Goal: Task Accomplishment & Management: Use online tool/utility

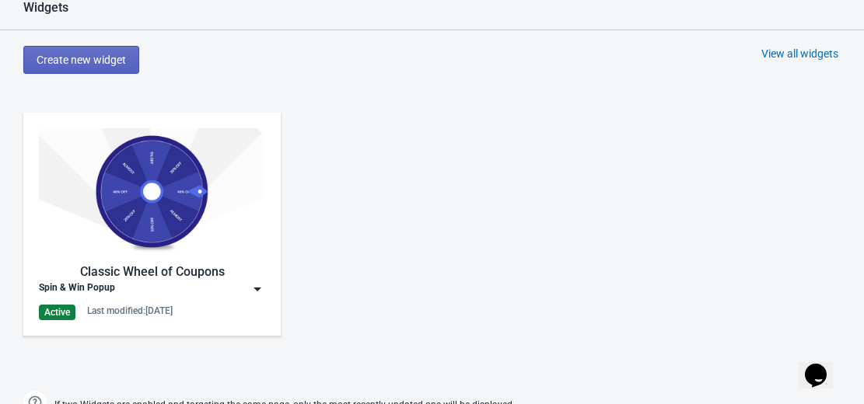
scroll to position [652, 0]
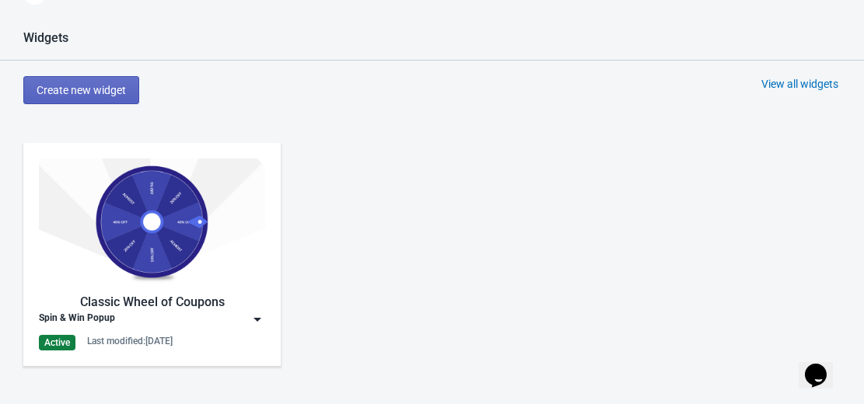
click at [257, 318] on img at bounding box center [258, 320] width 16 height 16
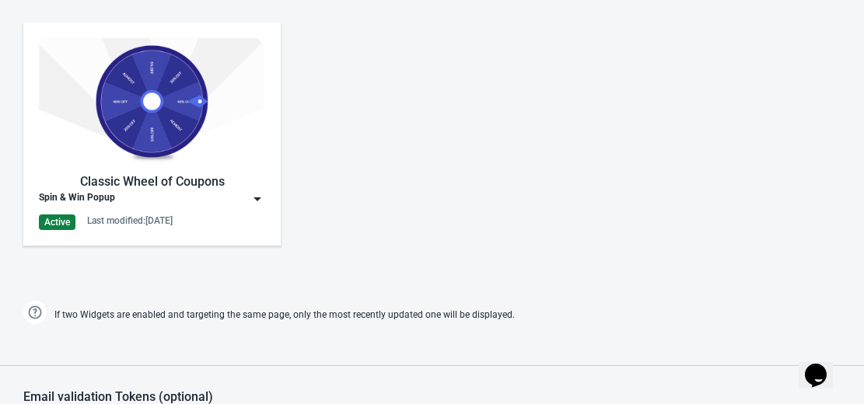
scroll to position [774, 0]
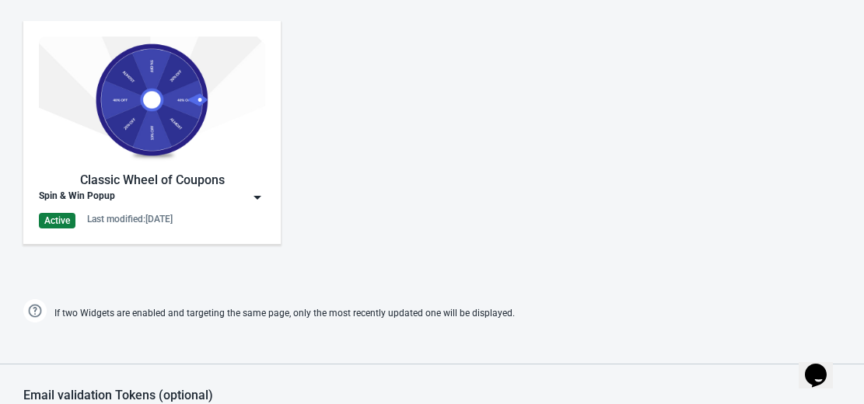
click at [255, 191] on img at bounding box center [258, 198] width 16 height 16
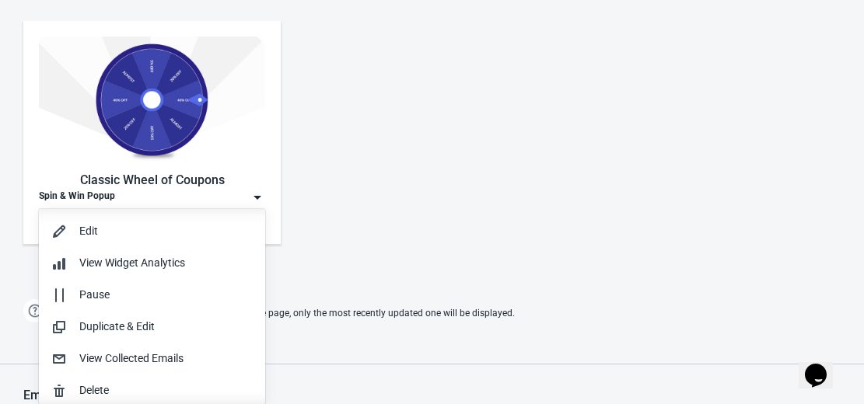
scroll to position [1, 0]
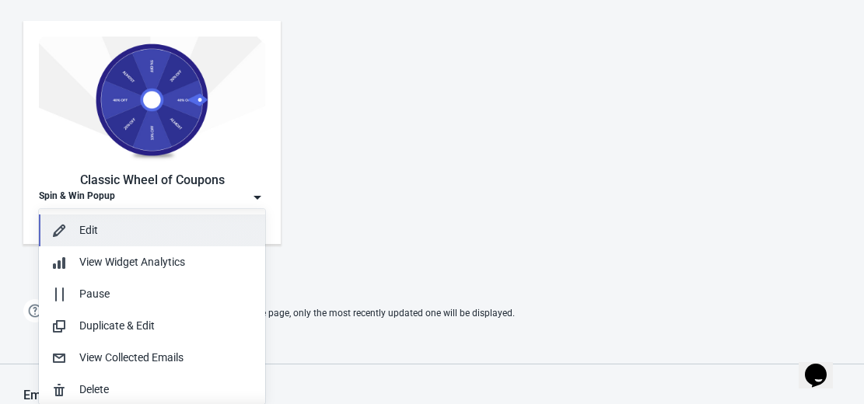
click at [171, 232] on div "Edit" at bounding box center [165, 230] width 173 height 16
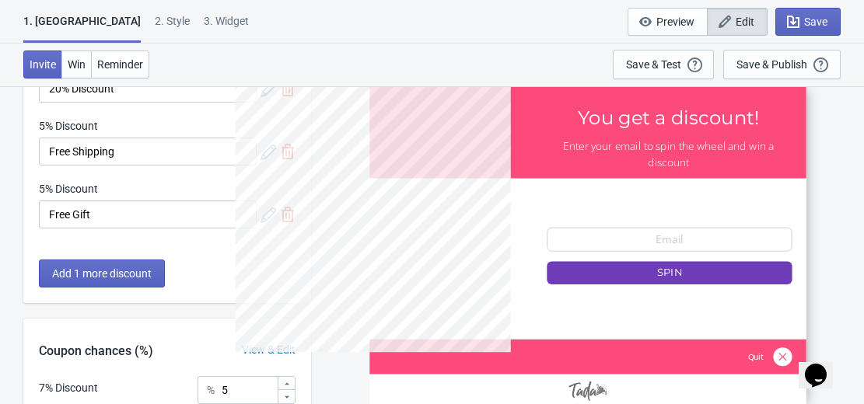
scroll to position [299, 0]
click at [737, 27] on span "Edit" at bounding box center [745, 22] width 19 height 12
click at [767, 61] on div "Save & Publish" at bounding box center [771, 64] width 71 height 12
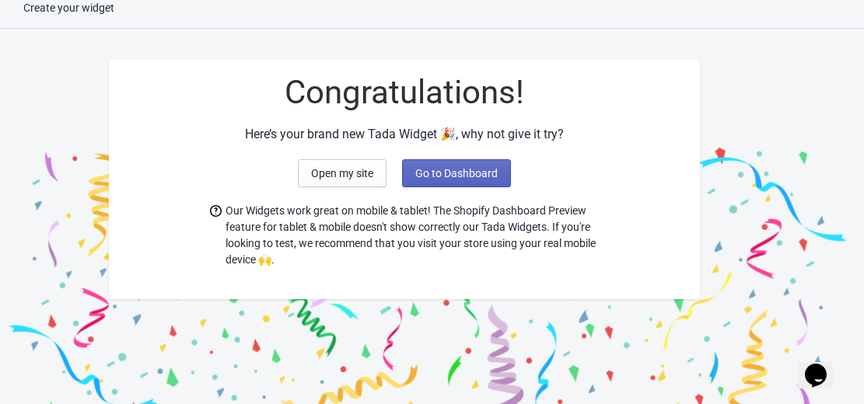
scroll to position [48, 0]
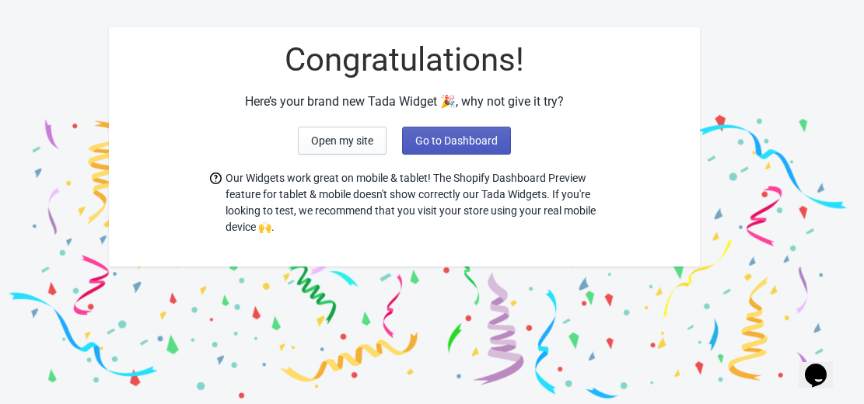
click at [457, 148] on button "Go to Dashboard" at bounding box center [456, 141] width 109 height 28
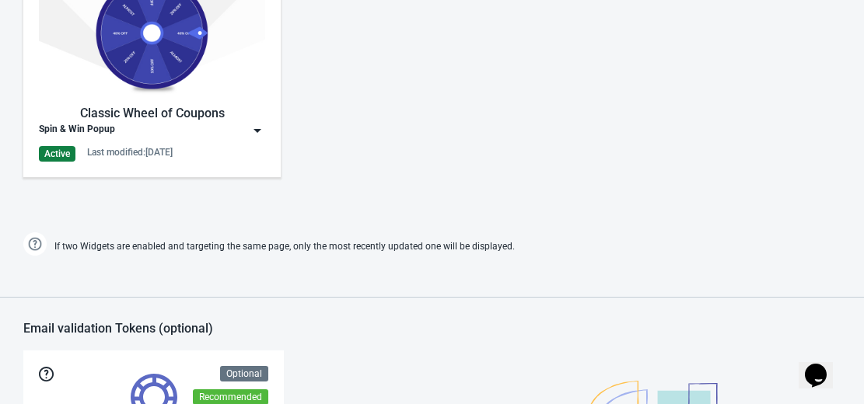
scroll to position [839, 0]
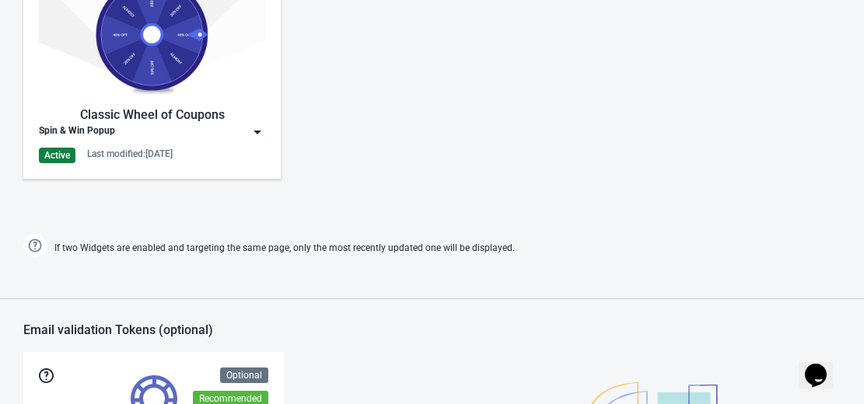
click at [257, 131] on img at bounding box center [258, 132] width 16 height 16
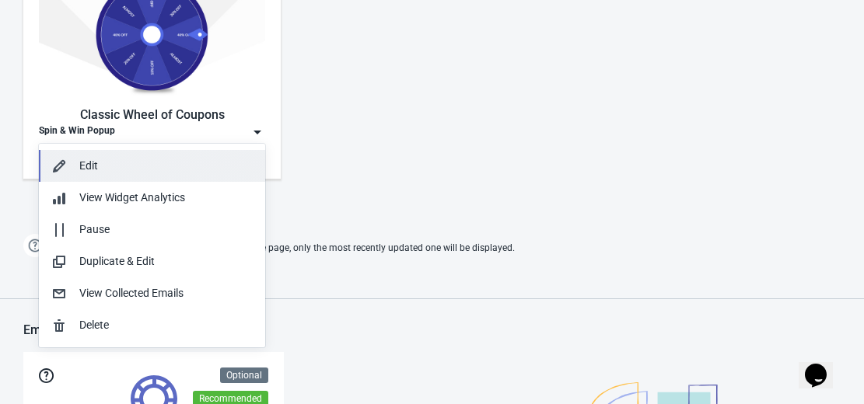
click at [197, 173] on div "Edit" at bounding box center [165, 166] width 173 height 16
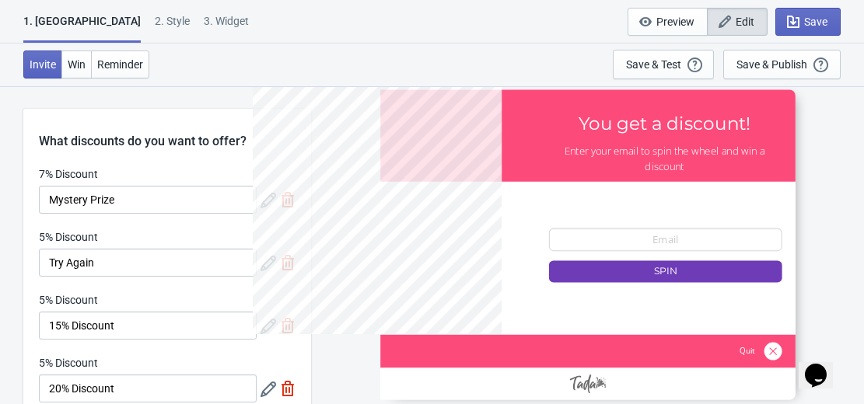
scroll to position [1, 0]
click at [155, 20] on div "2 . Style" at bounding box center [172, 26] width 35 height 27
select select "left"
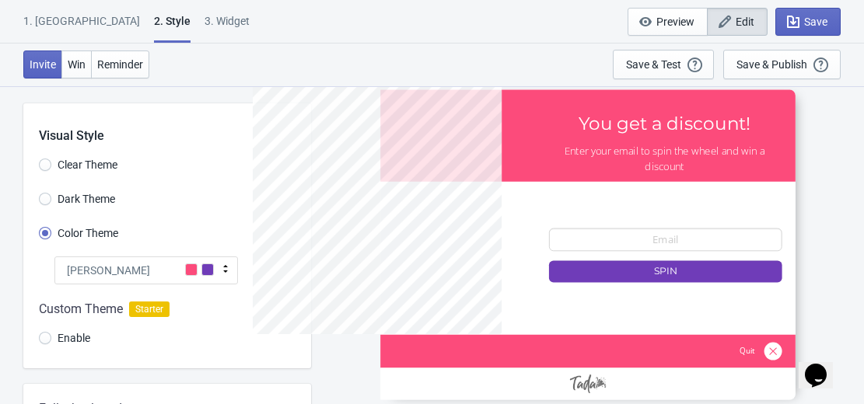
scroll to position [0, 0]
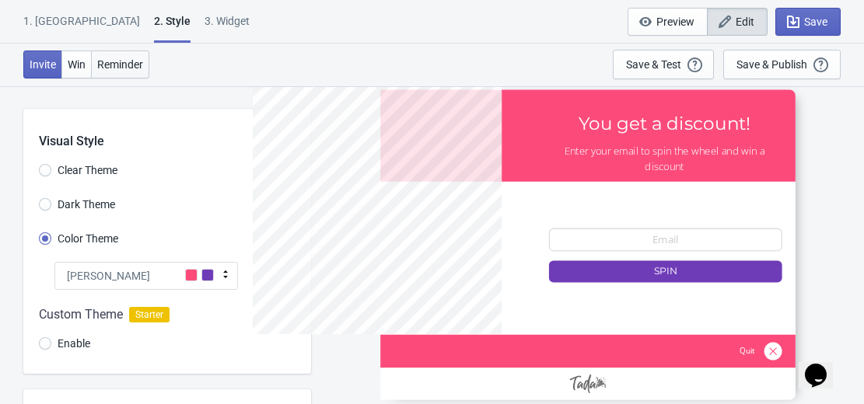
click at [133, 77] on button "Reminder" at bounding box center [120, 65] width 58 height 28
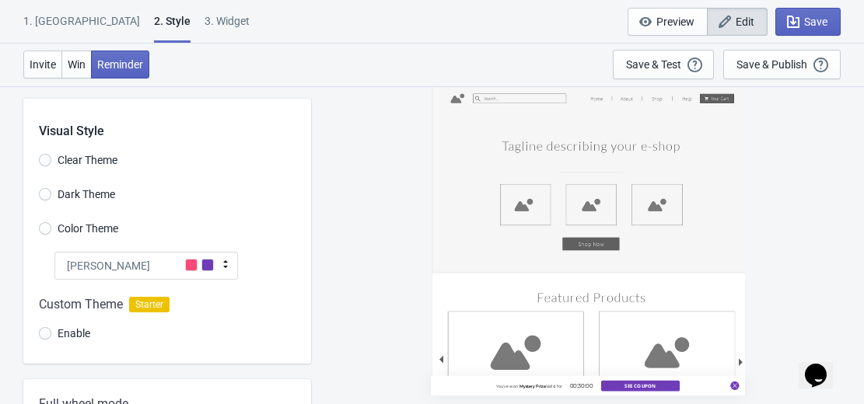
scroll to position [8, 0]
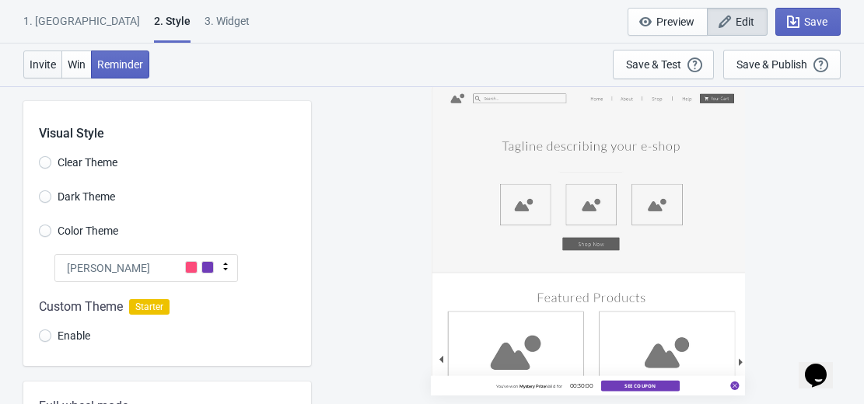
click at [44, 72] on button "Invite" at bounding box center [42, 65] width 39 height 28
radio input "true"
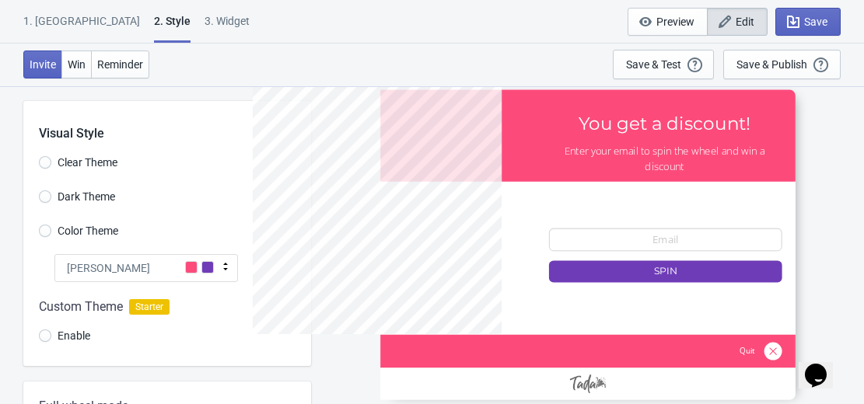
click at [204, 17] on div "3. Widget" at bounding box center [226, 26] width 45 height 27
select select "blogs"
select select "once"
select select "1"
select select "left"
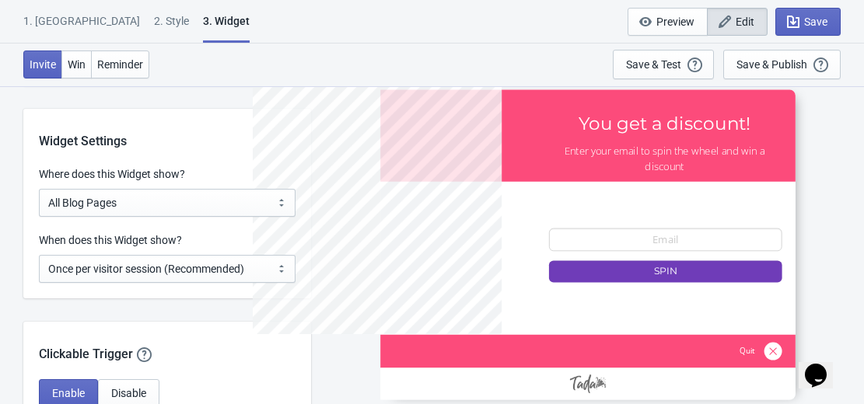
scroll to position [1229, 0]
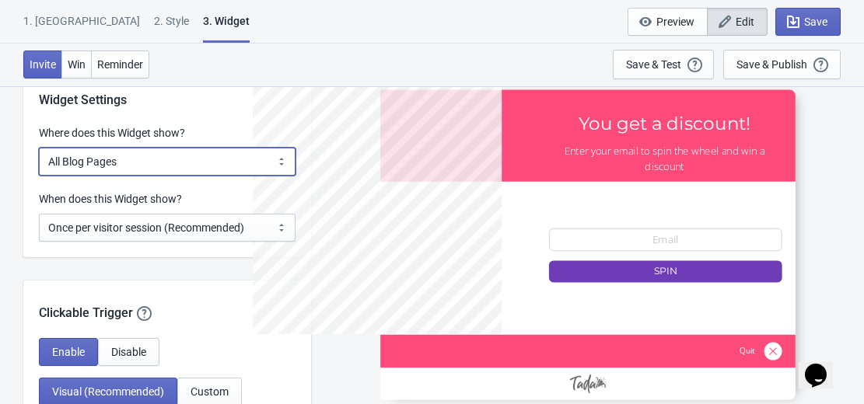
click at [281, 157] on select "All Pages All Product Pages All Blog Pages All Static Pages Specific Product(s)…" at bounding box center [167, 162] width 257 height 28
select select "all"
click at [39, 148] on select "All Pages All Product Pages All Blog Pages All Static Pages Specific Product(s)…" at bounding box center [167, 162] width 257 height 28
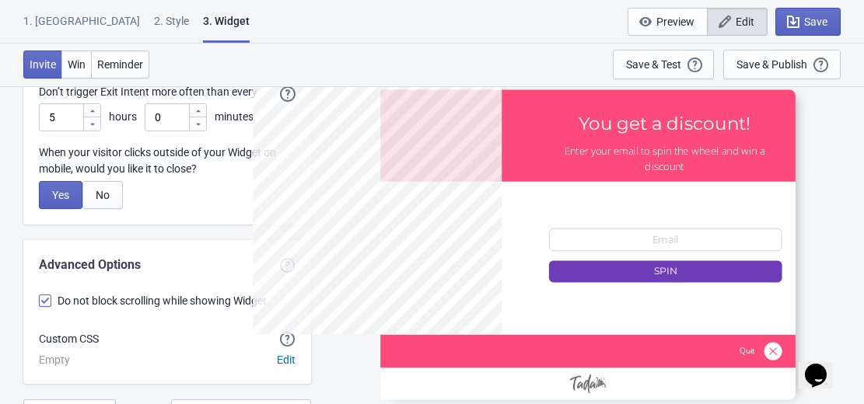
scroll to position [4534, 0]
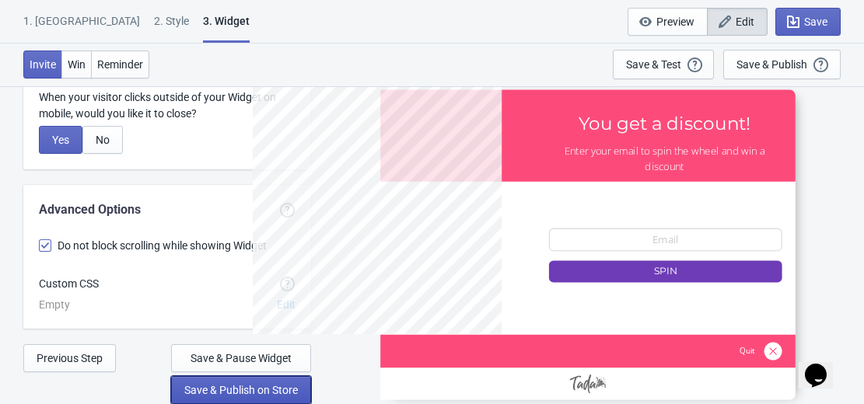
click at [247, 381] on button "Save & Publish on Store" at bounding box center [241, 390] width 140 height 28
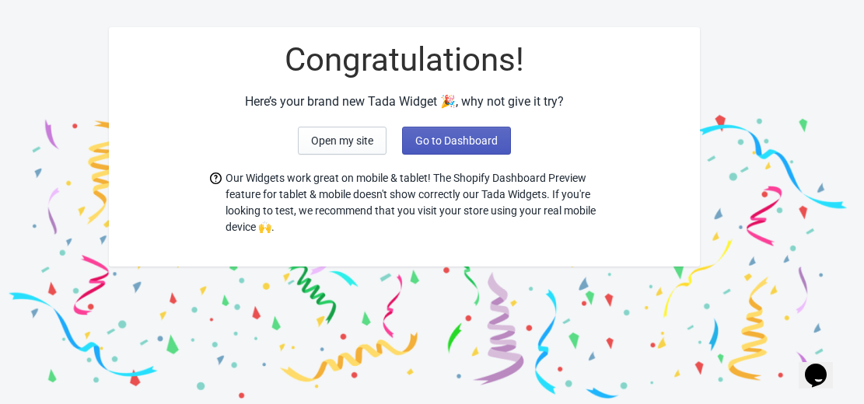
click at [448, 142] on span "Go to Dashboard" at bounding box center [456, 141] width 82 height 12
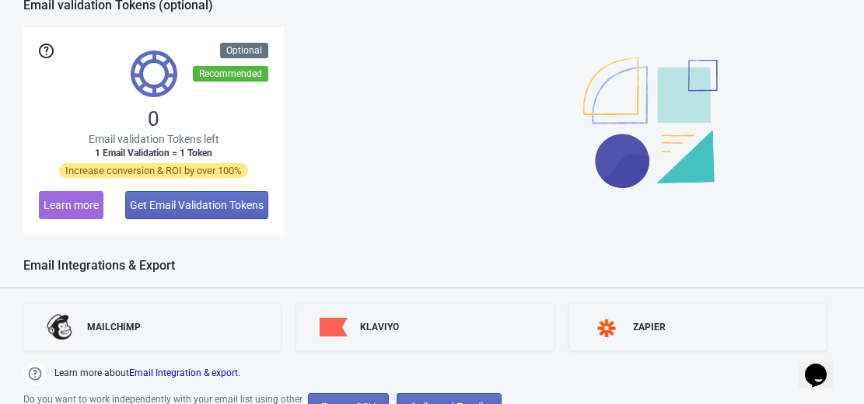
scroll to position [1244, 0]
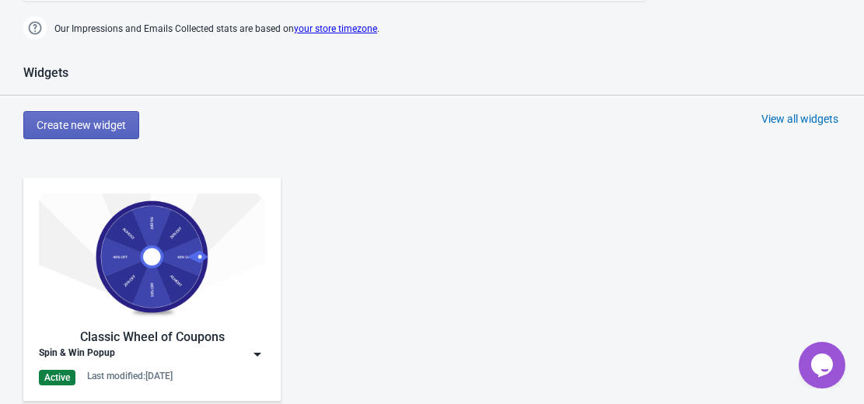
scroll to position [638, 0]
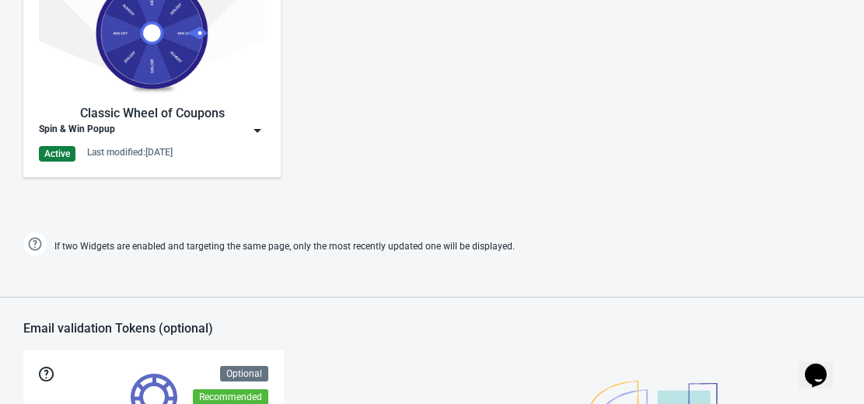
scroll to position [829, 0]
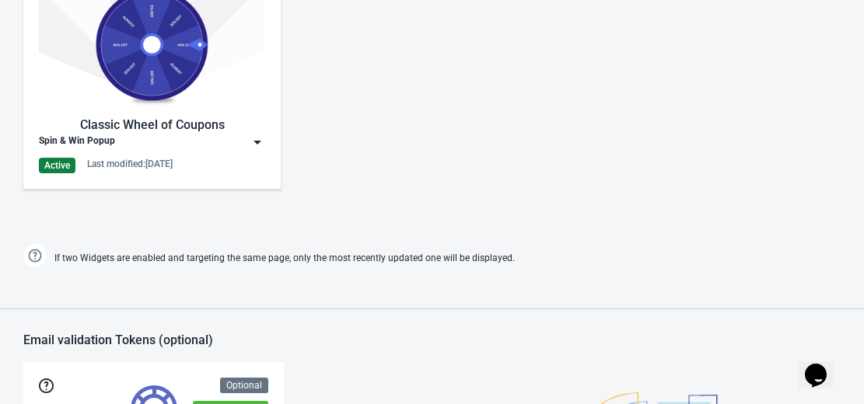
click at [255, 141] on img at bounding box center [258, 143] width 16 height 16
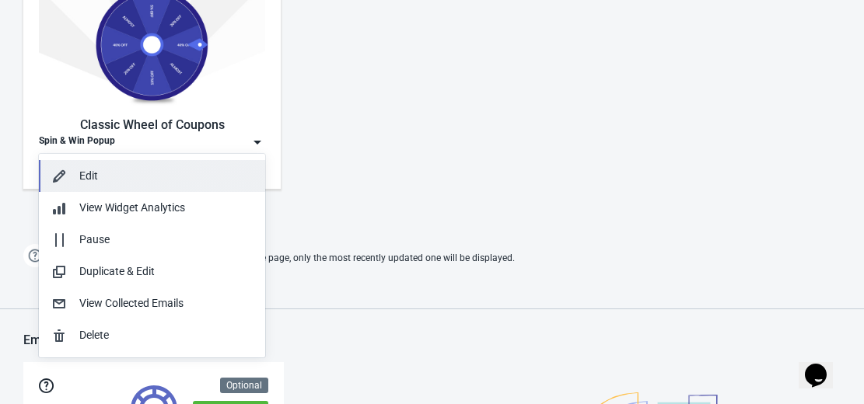
click at [166, 166] on button "Edit" at bounding box center [152, 176] width 226 height 32
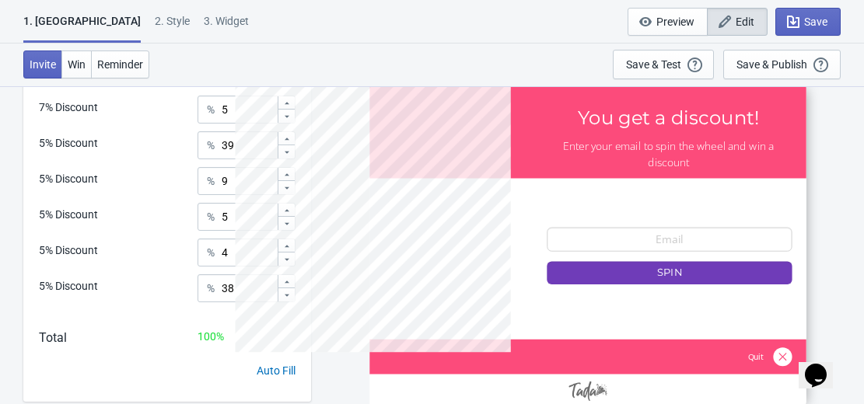
scroll to position [622, 0]
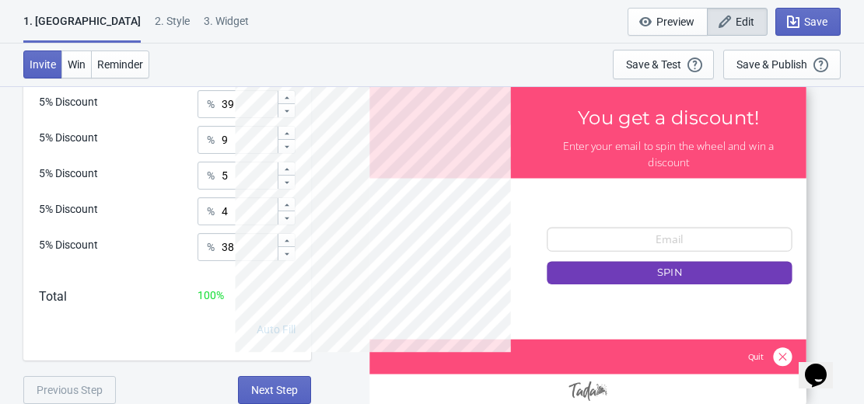
click at [605, 225] on div at bounding box center [587, 245] width 436 height 327
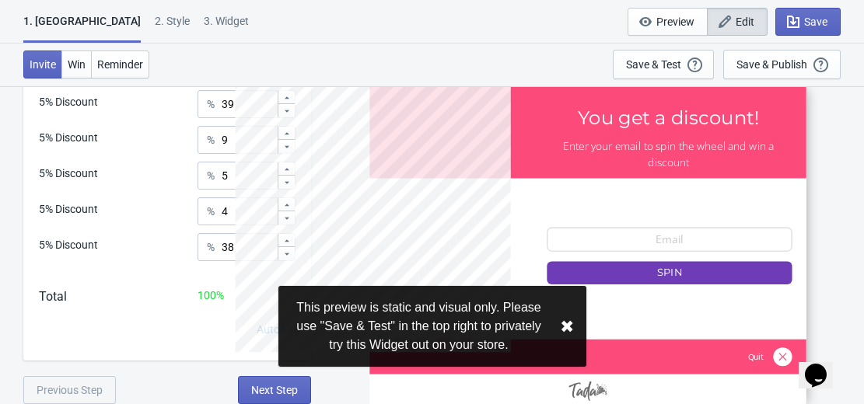
click at [605, 227] on div at bounding box center [587, 245] width 436 height 327
click at [605, 233] on div at bounding box center [587, 245] width 436 height 327
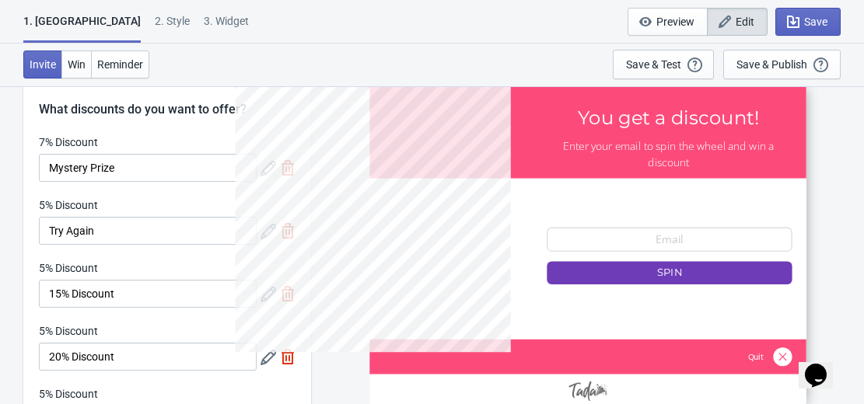
scroll to position [0, 0]
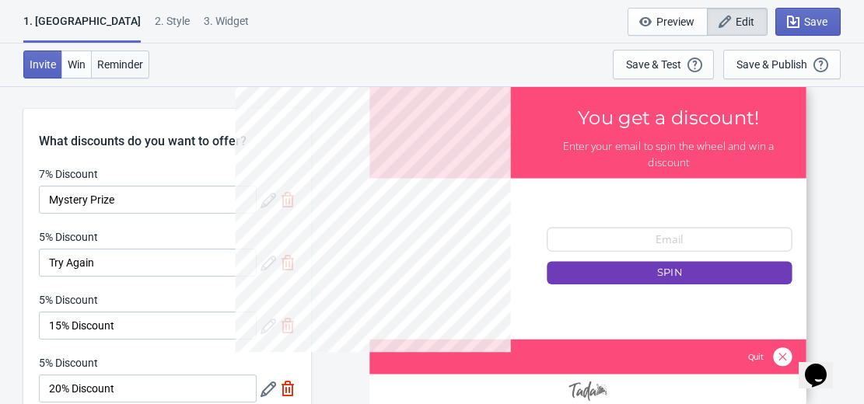
click at [130, 58] on span "Reminder" at bounding box center [120, 64] width 46 height 12
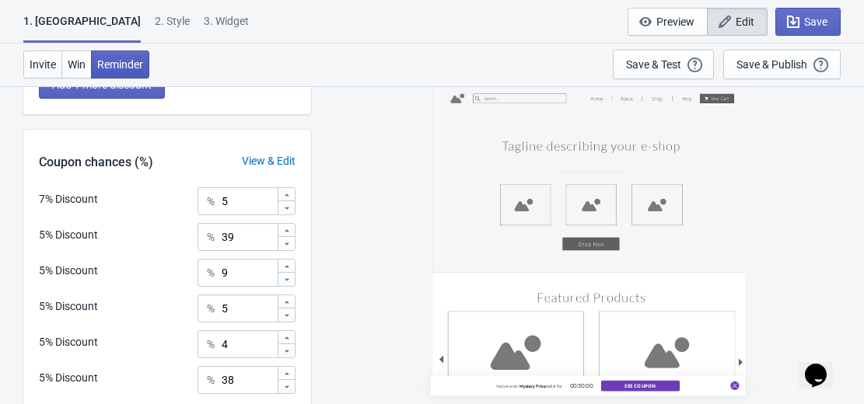
scroll to position [622, 0]
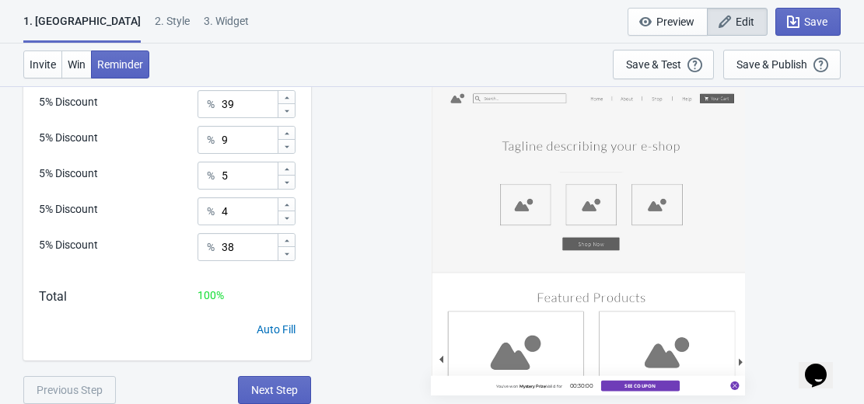
click at [204, 19] on div "3. Widget" at bounding box center [226, 26] width 45 height 27
select select "once"
select select "1"
select select "left"
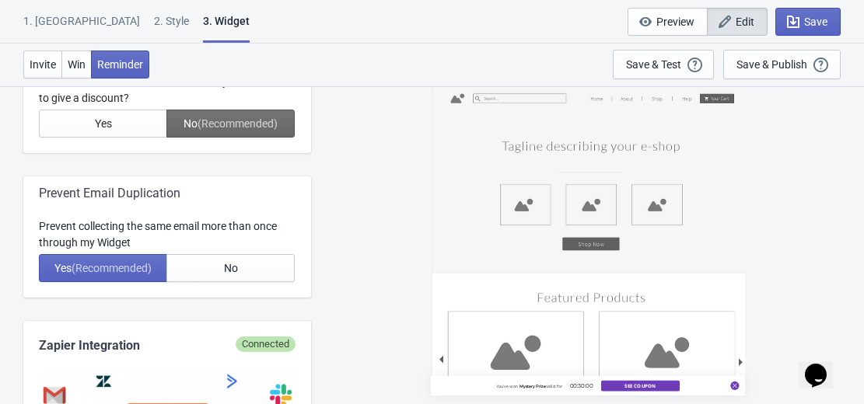
scroll to position [0, 0]
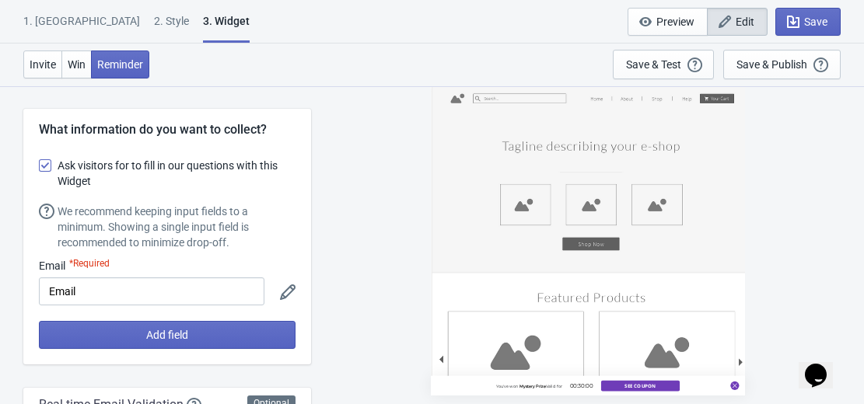
click at [203, 19] on div "3. Widget" at bounding box center [226, 28] width 47 height 30
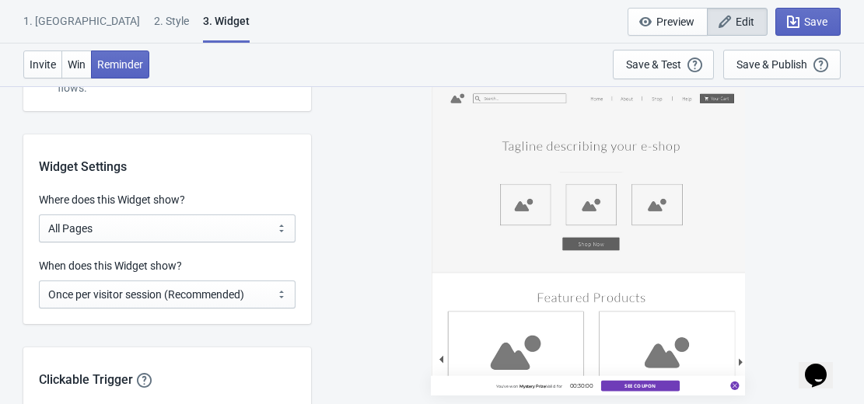
scroll to position [1164, 0]
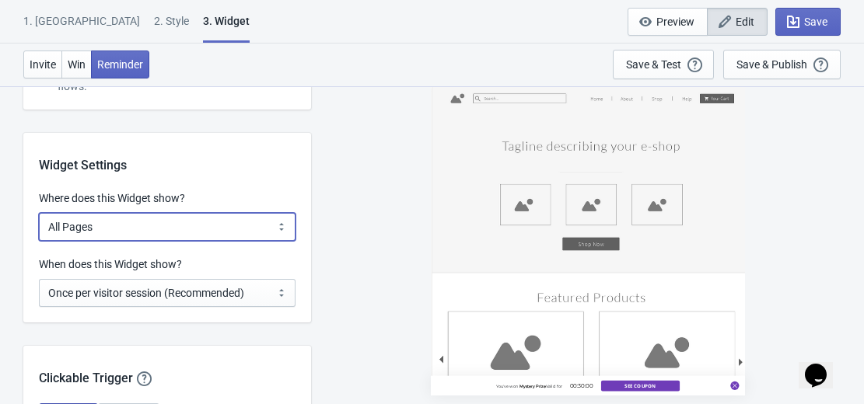
click at [281, 225] on select "All Pages All Product Pages All Blog Pages All Static Pages Specific Product(s)…" at bounding box center [167, 227] width 257 height 28
select select "homepageOnly"
click at [39, 213] on select "All Pages All Product Pages All Blog Pages All Static Pages Specific Product(s)…" at bounding box center [167, 227] width 257 height 28
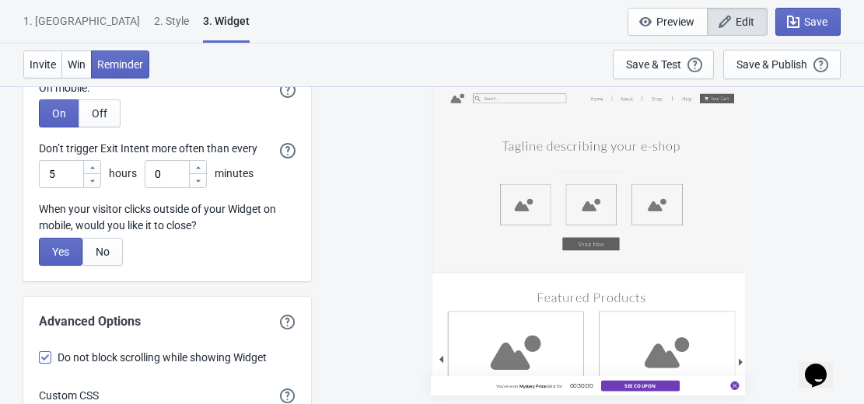
scroll to position [4534, 0]
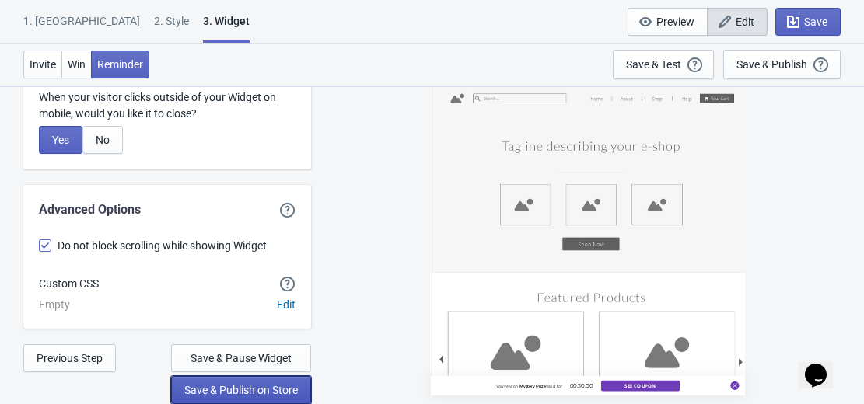
click at [278, 385] on span "Save & Publish on Store" at bounding box center [241, 390] width 114 height 12
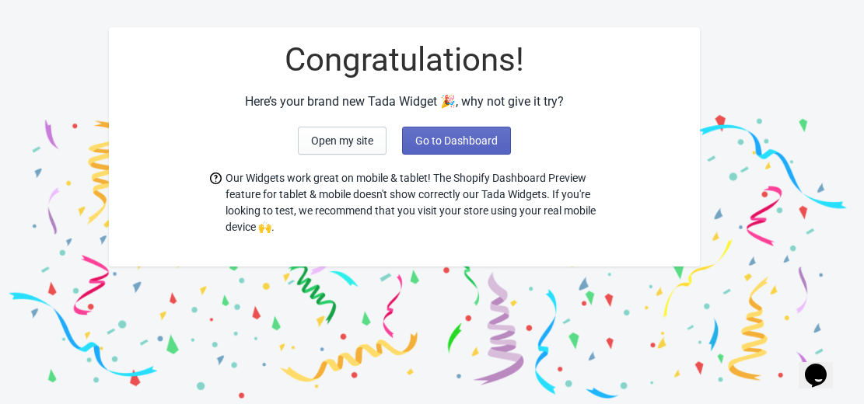
scroll to position [48, 0]
click at [445, 142] on span "Go to Dashboard" at bounding box center [456, 141] width 82 height 12
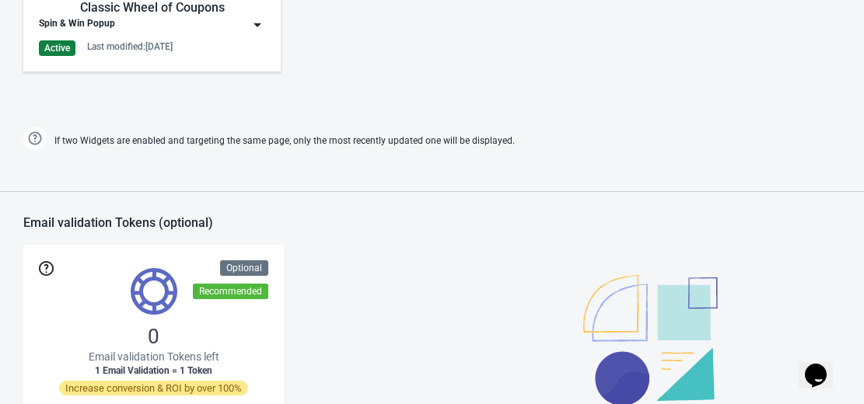
scroll to position [947, 0]
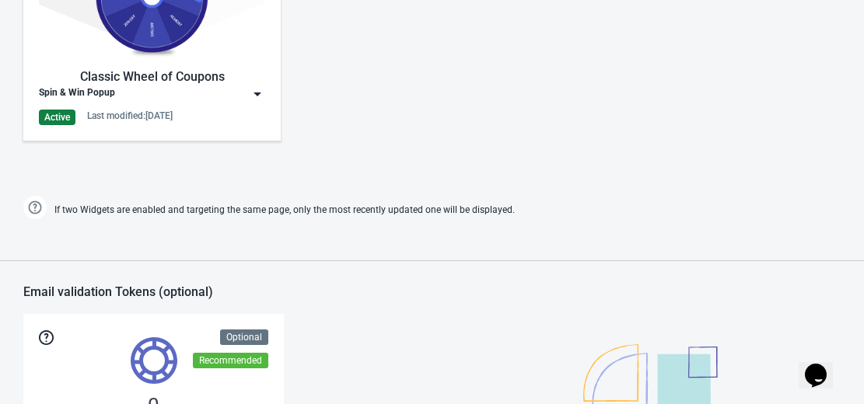
scroll to position [878, 0]
click at [256, 96] on img at bounding box center [258, 94] width 16 height 16
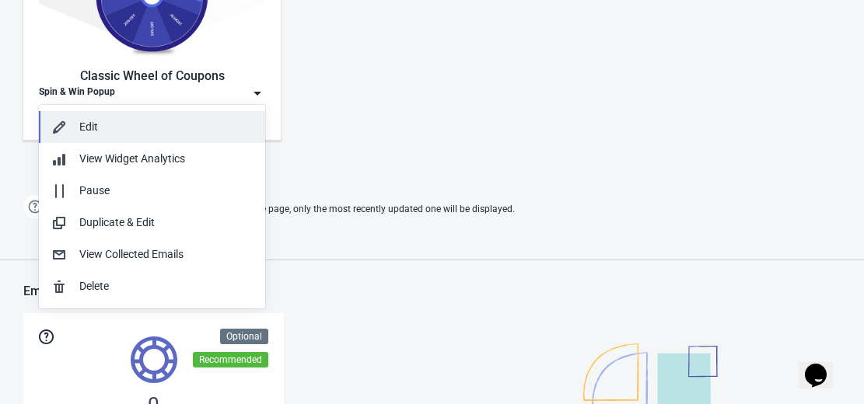
click at [204, 130] on div "Edit" at bounding box center [165, 127] width 173 height 16
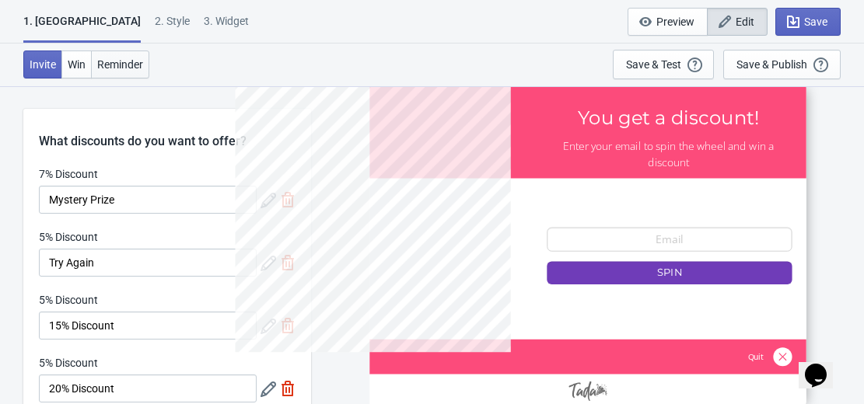
click at [124, 63] on span "Reminder" at bounding box center [120, 64] width 46 height 12
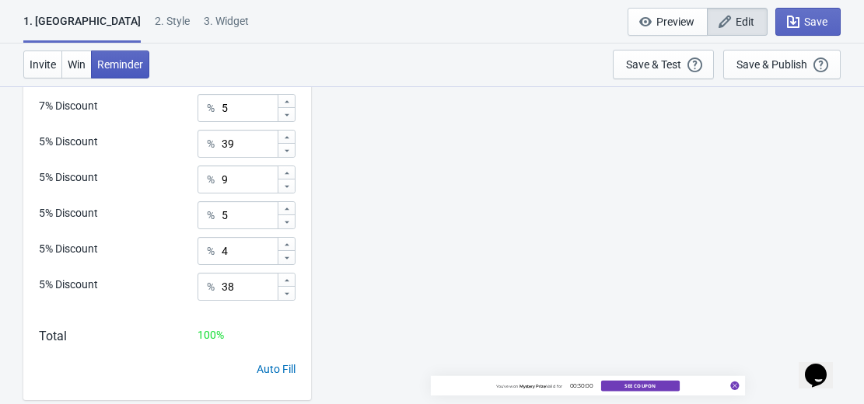
scroll to position [622, 0]
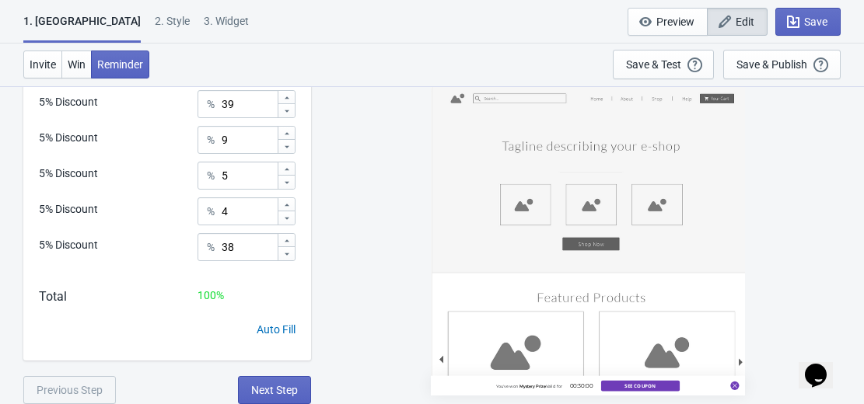
click at [204, 13] on div "3. Widget" at bounding box center [226, 26] width 45 height 27
select select "homepageOnly"
select select "once"
select select "1"
select select "left"
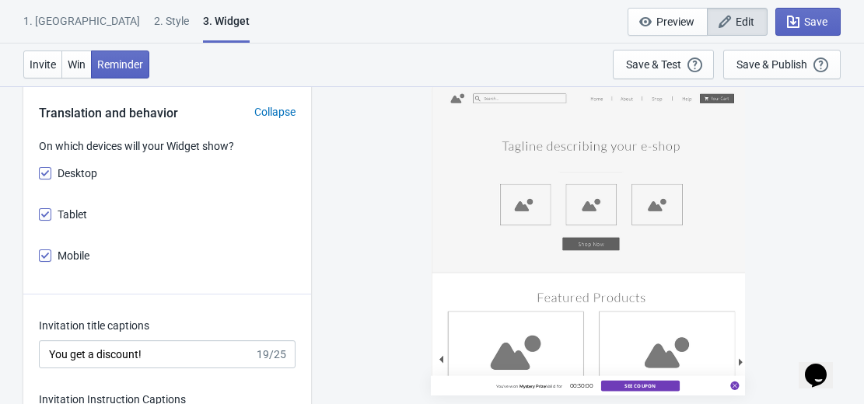
scroll to position [2375, 0]
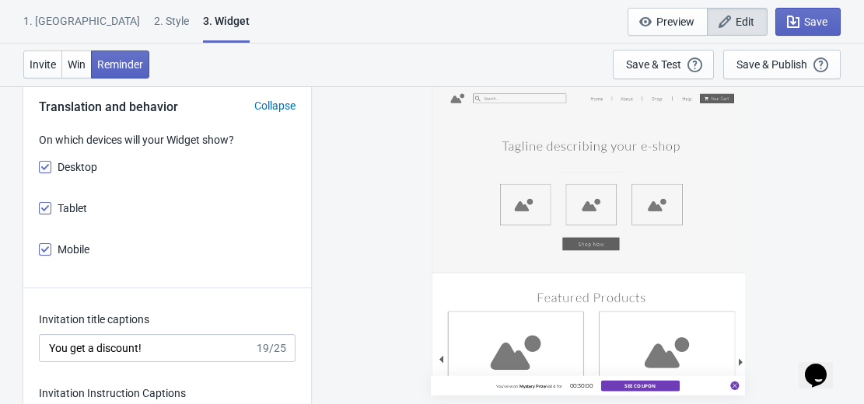
click at [44, 162] on span at bounding box center [45, 167] width 12 height 12
click at [40, 162] on input "Desktop" at bounding box center [39, 175] width 1 height 28
click at [48, 163] on span at bounding box center [45, 167] width 12 height 12
click at [40, 163] on input "Desktop" at bounding box center [39, 175] width 1 height 28
checkbox input "true"
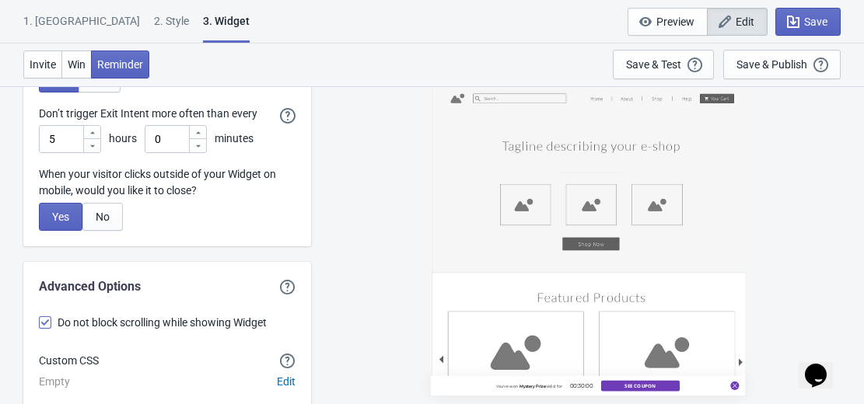
scroll to position [4458, 0]
click at [104, 210] on span "No" at bounding box center [103, 216] width 14 height 12
click at [81, 219] on button "Yes" at bounding box center [61, 216] width 44 height 28
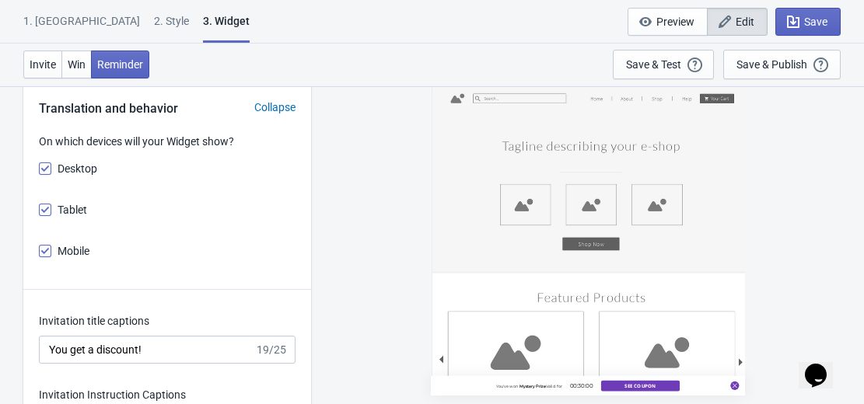
scroll to position [2373, 0]
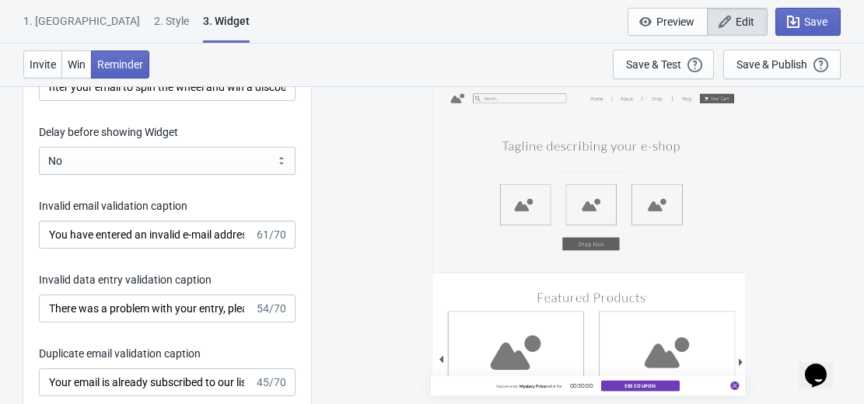
click at [152, 329] on div "Invitation title captions You get a discount! 19/25 Invitation Instruction Capt…" at bounding box center [167, 324] width 288 height 743
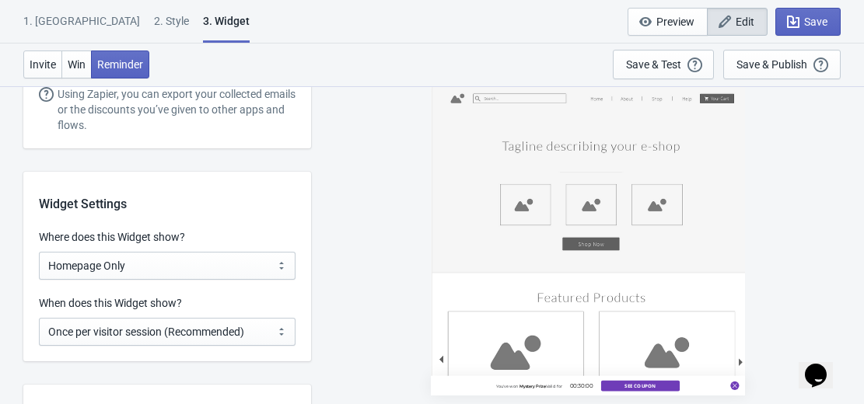
scroll to position [1126, 0]
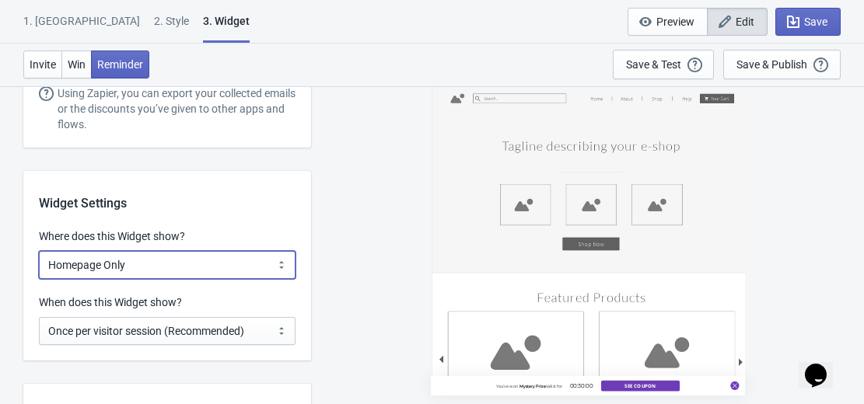
click at [282, 264] on select "All Pages All Product Pages All Blog Pages All Static Pages Specific Product(s)…" at bounding box center [167, 265] width 257 height 28
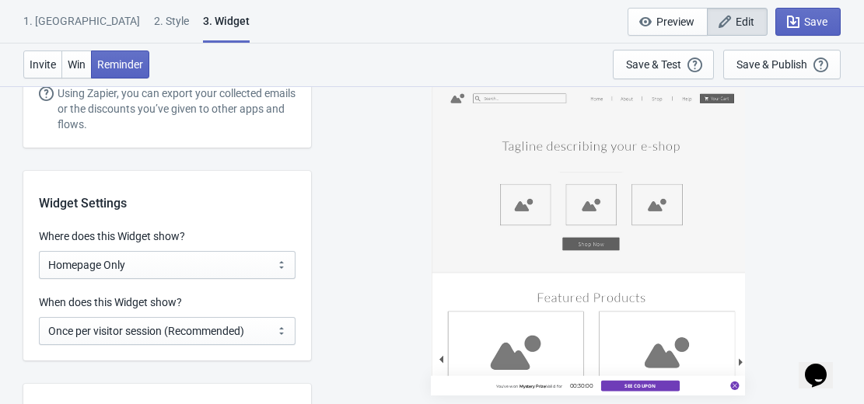
click at [279, 295] on div "When does this Widget show?" at bounding box center [167, 304] width 257 height 19
click at [285, 332] on select "Every new visit of page Once every period of time Once per visitor session (Rec…" at bounding box center [167, 331] width 257 height 28
click at [39, 317] on select "Every new visit of page Once every period of time Once per visitor session (Rec…" at bounding box center [167, 331] width 257 height 28
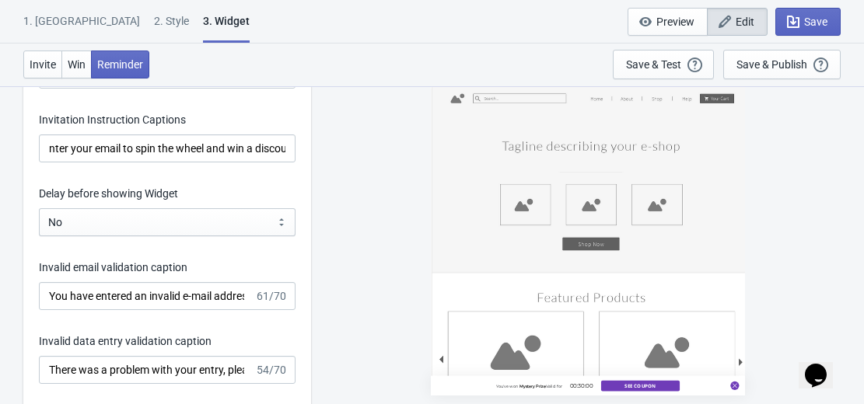
scroll to position [2648, 0]
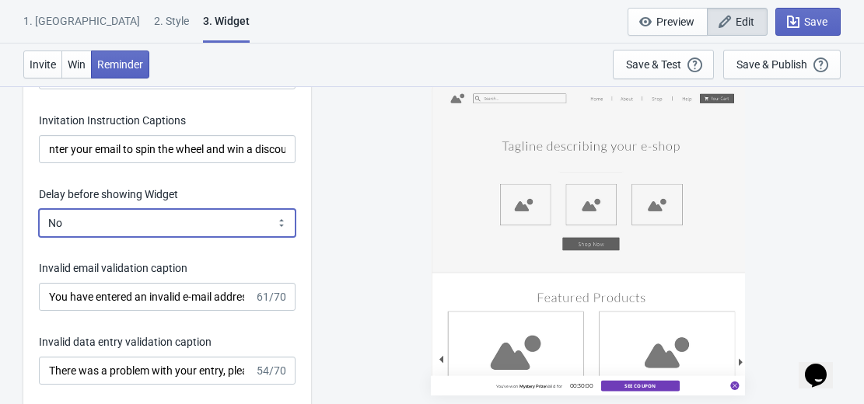
click at [279, 225] on select "Yes No" at bounding box center [167, 223] width 257 height 28
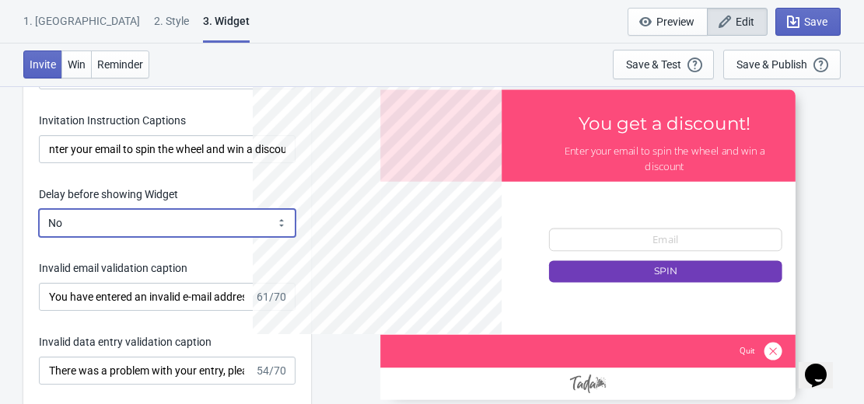
click at [39, 209] on select "Yes No" at bounding box center [167, 223] width 257 height 28
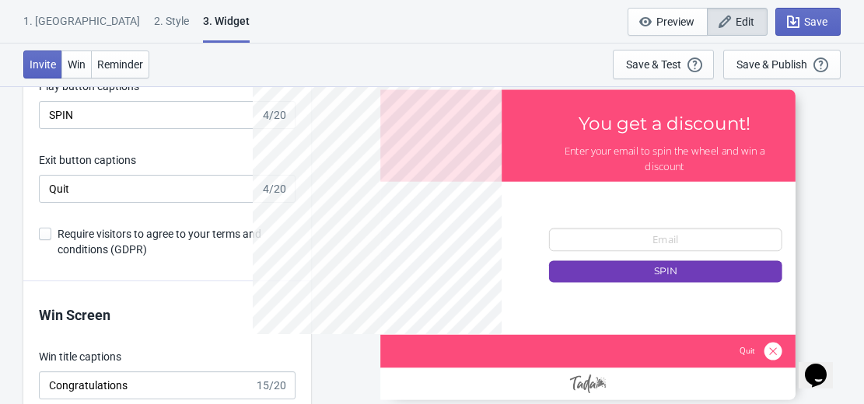
scroll to position [3176, 0]
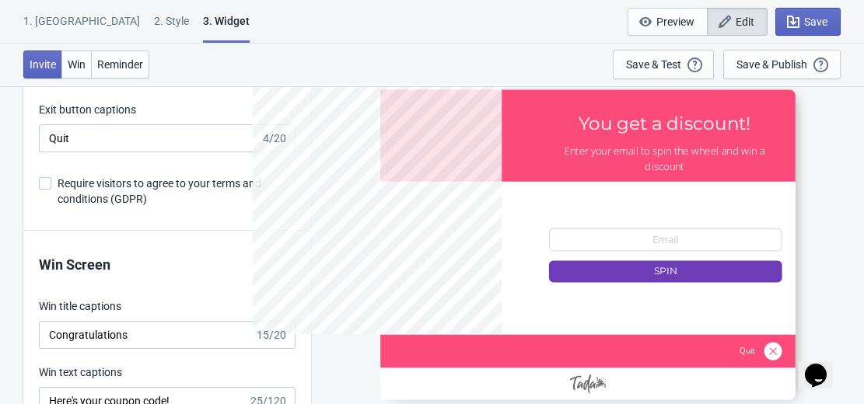
click at [590, 241] on div at bounding box center [587, 244] width 415 height 310
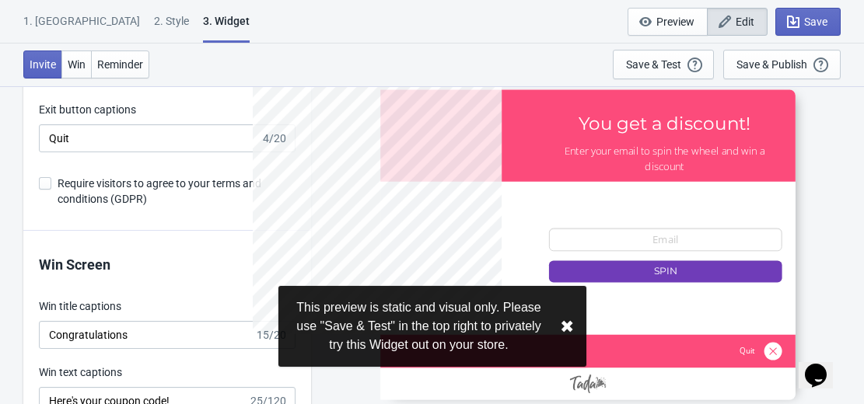
click at [590, 241] on div at bounding box center [587, 244] width 415 height 310
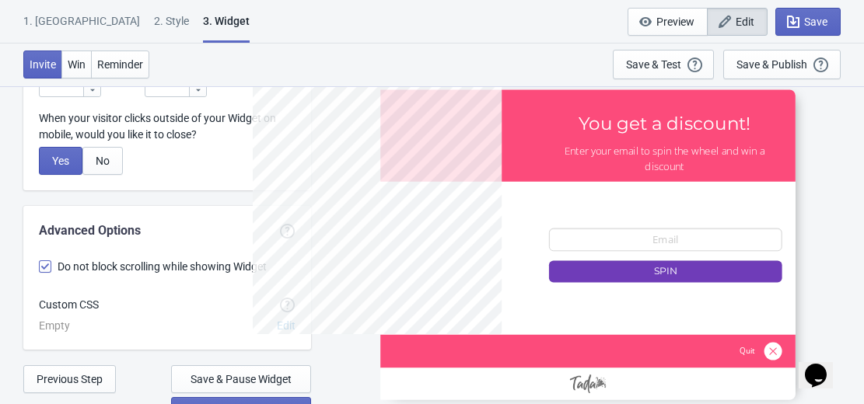
scroll to position [4534, 0]
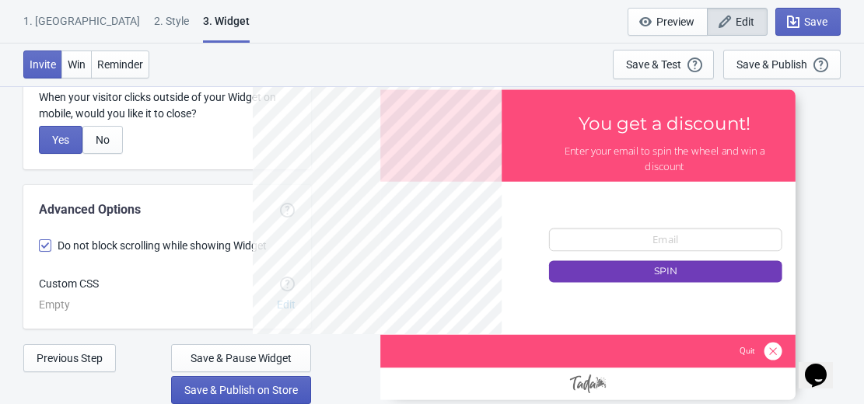
click at [229, 381] on button "Save & Publish on Store" at bounding box center [241, 390] width 140 height 28
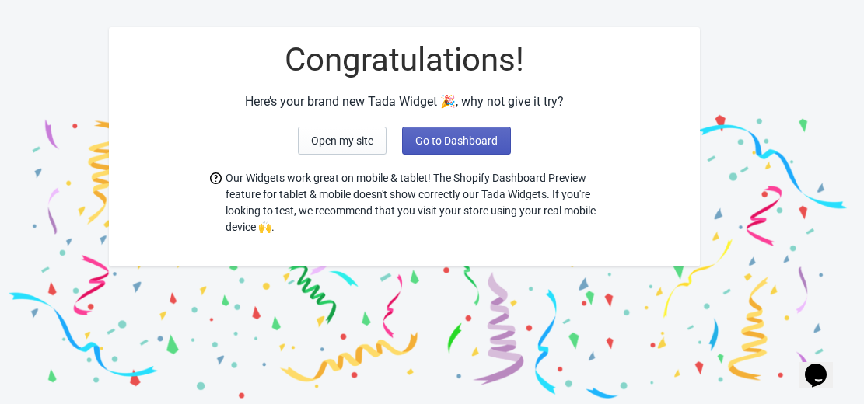
click at [434, 137] on span "Go to Dashboard" at bounding box center [456, 141] width 82 height 12
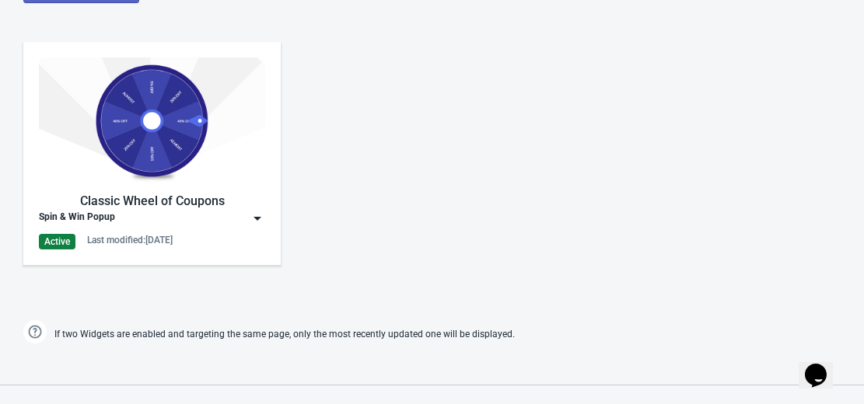
scroll to position [750, 0]
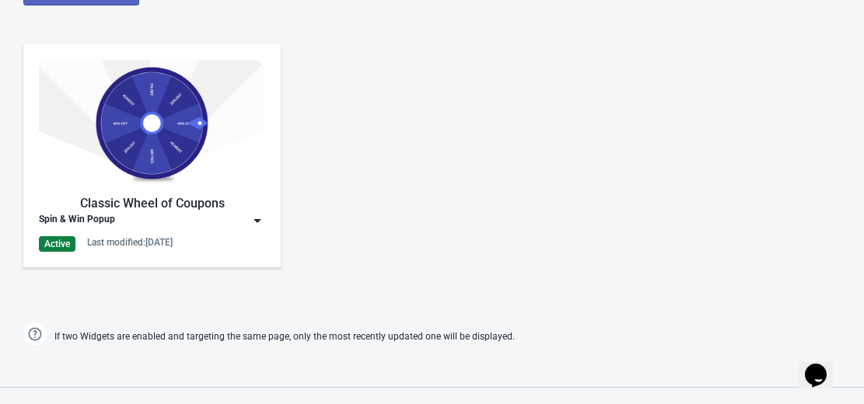
click at [261, 221] on img at bounding box center [258, 221] width 16 height 16
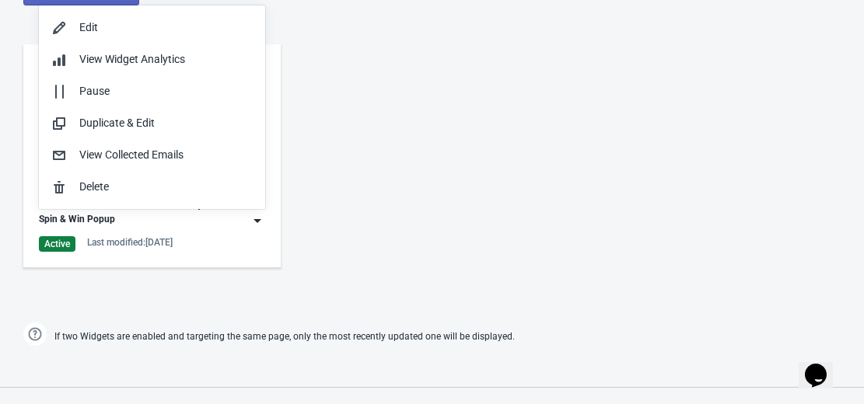
click at [253, 220] on img at bounding box center [258, 221] width 16 height 16
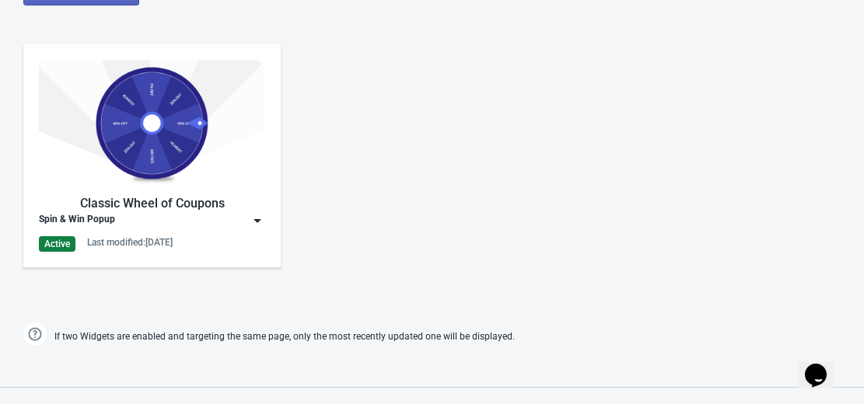
click at [253, 220] on img at bounding box center [258, 221] width 16 height 16
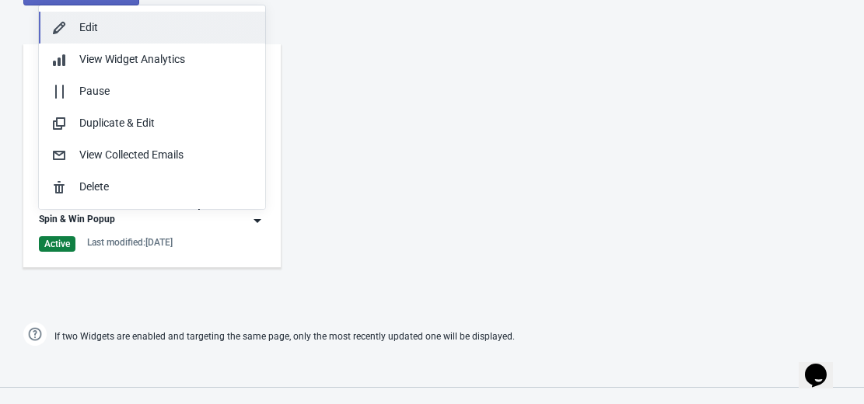
click at [121, 30] on div "Edit" at bounding box center [165, 27] width 173 height 16
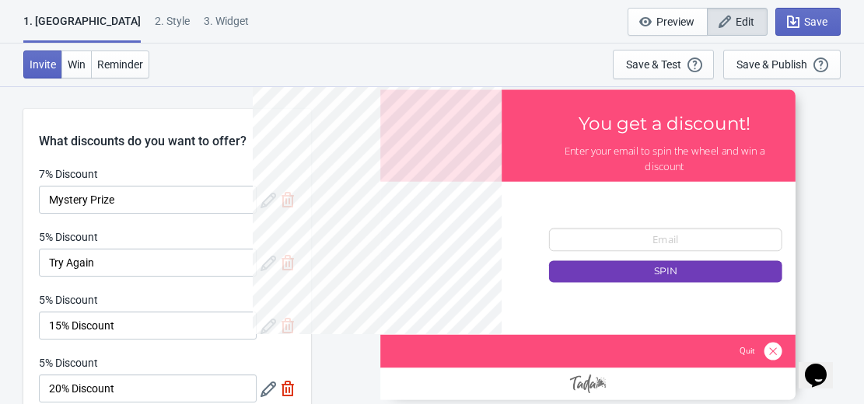
click at [204, 19] on div "3. Widget" at bounding box center [226, 26] width 45 height 27
select select "homepageOnly"
select select "once"
select select "1"
select select "left"
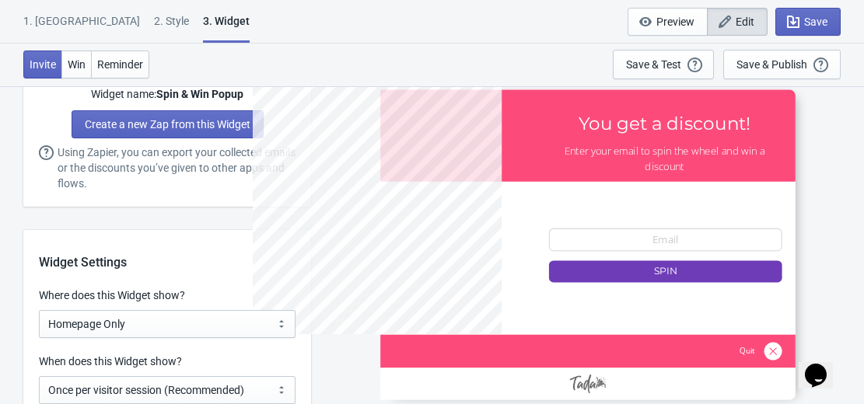
scroll to position [1064, 0]
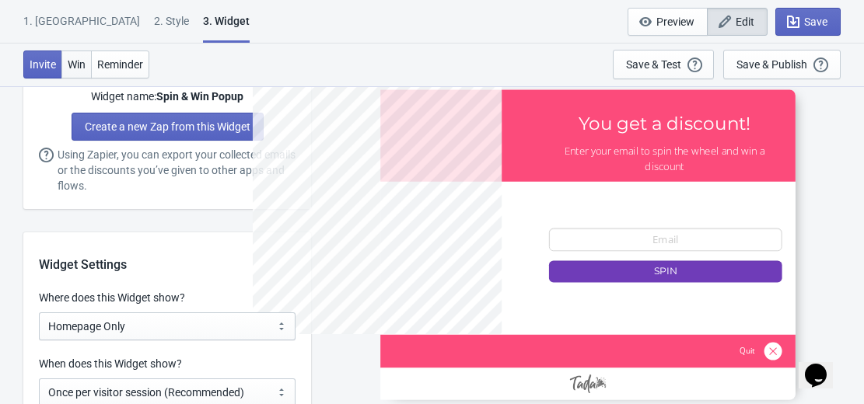
click at [73, 67] on span "Win" at bounding box center [77, 64] width 18 height 12
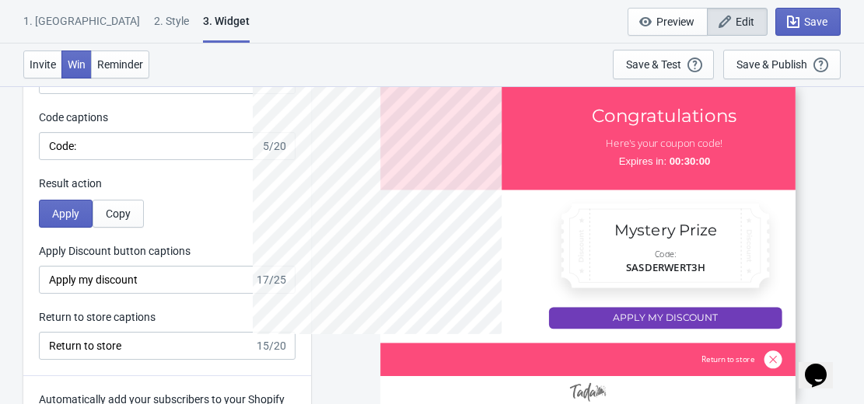
scroll to position [3569, 0]
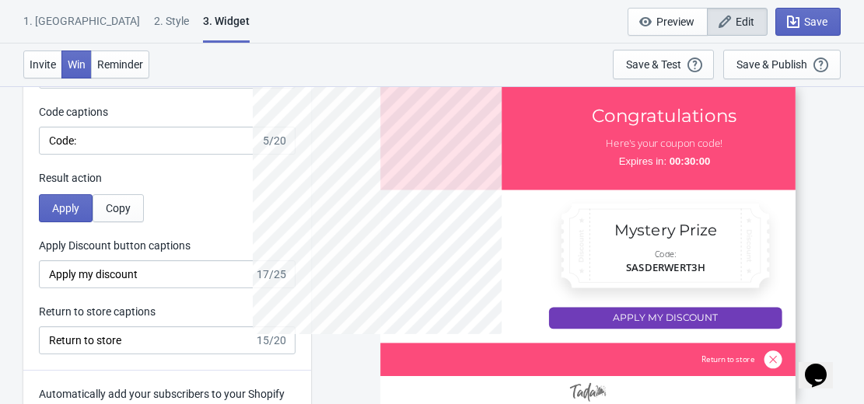
drag, startPoint x: 59, startPoint y: 180, endPoint x: 32, endPoint y: 183, distance: 27.5
click at [32, 183] on div "Win Screen Win title captions Congratulations 15/20 Win text captions Here's yo…" at bounding box center [167, 104] width 288 height 533
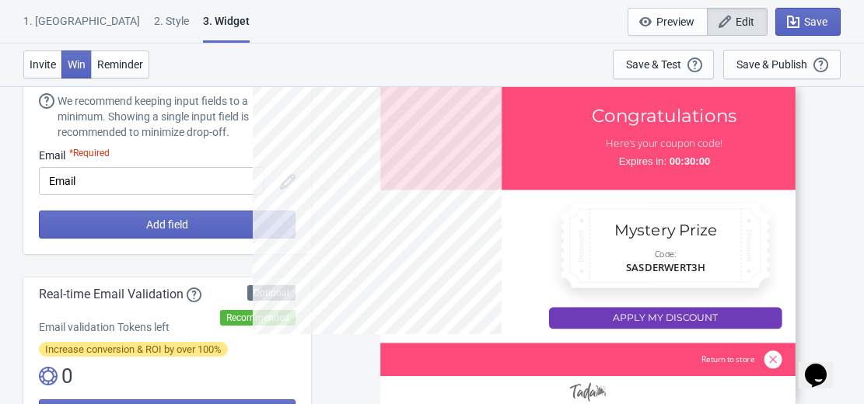
scroll to position [0, 0]
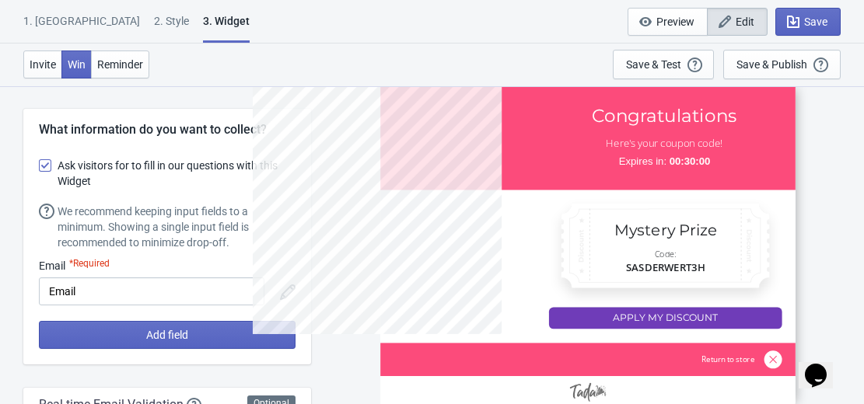
click at [48, 21] on div "1. [GEOGRAPHIC_DATA]" at bounding box center [81, 26] width 117 height 27
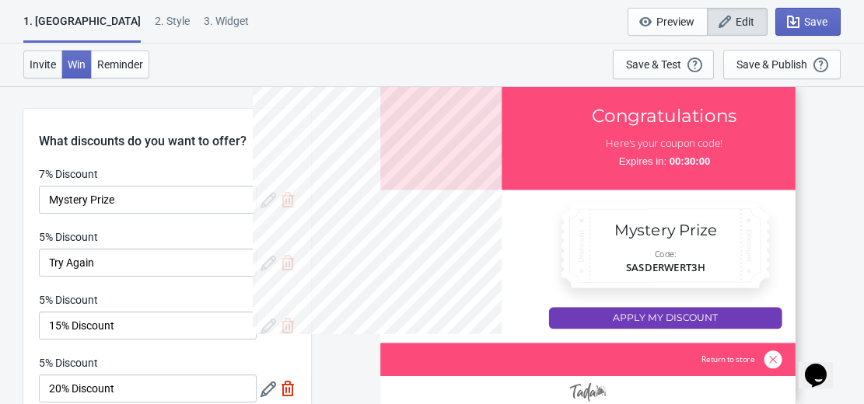
click at [35, 69] on span "Invite" at bounding box center [43, 64] width 26 height 12
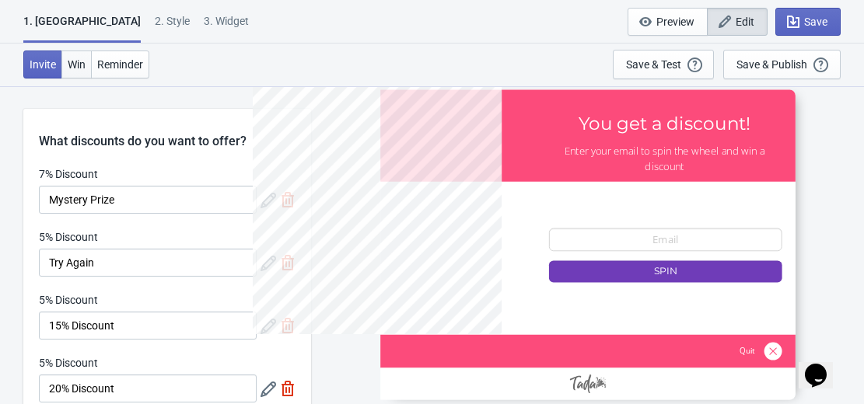
click at [73, 61] on span "Win" at bounding box center [77, 64] width 18 height 12
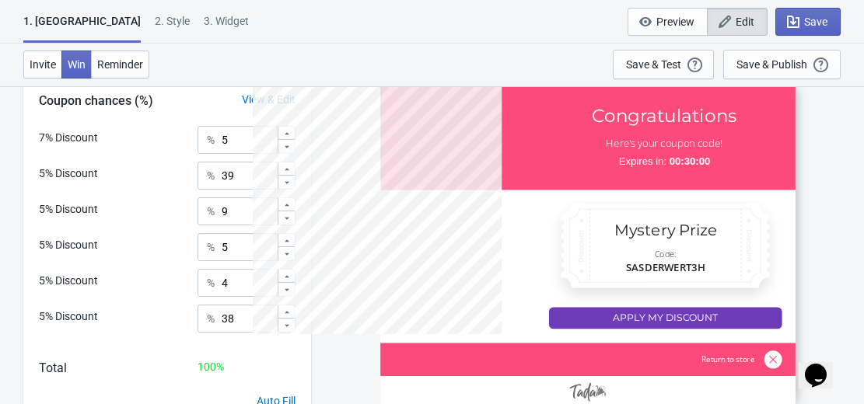
scroll to position [550, 0]
click at [116, 66] on span "Reminder" at bounding box center [120, 64] width 46 height 12
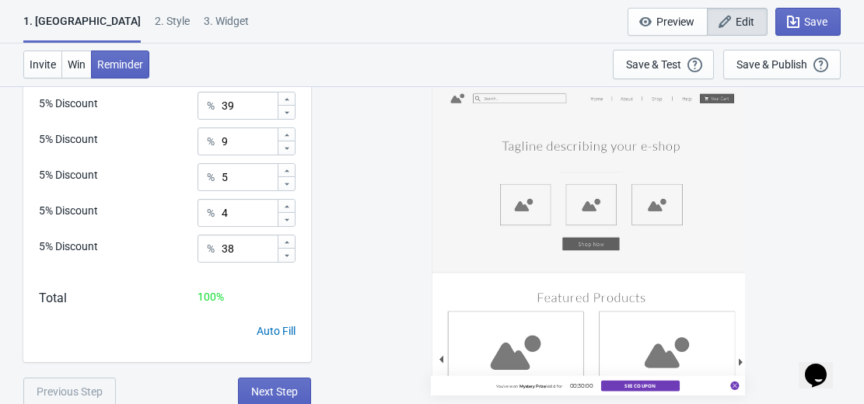
scroll to position [622, 0]
click at [204, 24] on div "3. Widget" at bounding box center [226, 26] width 45 height 27
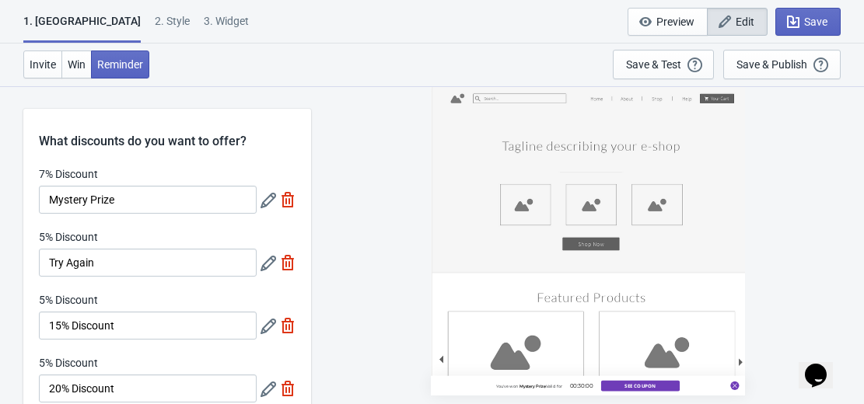
select select "homepageOnly"
select select "once"
select select "1"
select select "left"
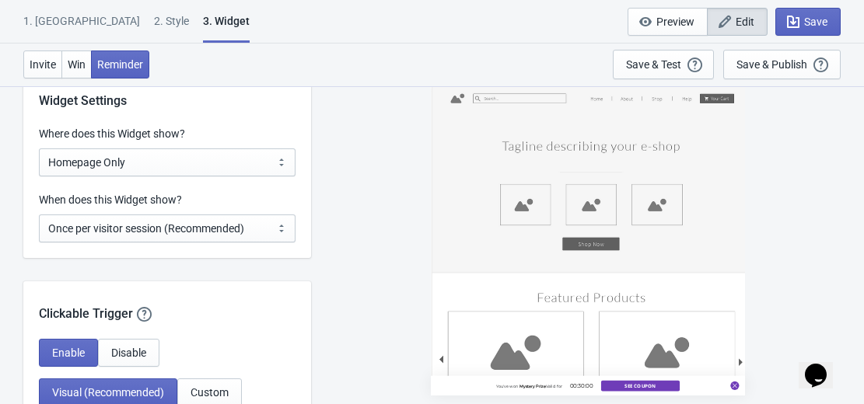
scroll to position [1231, 0]
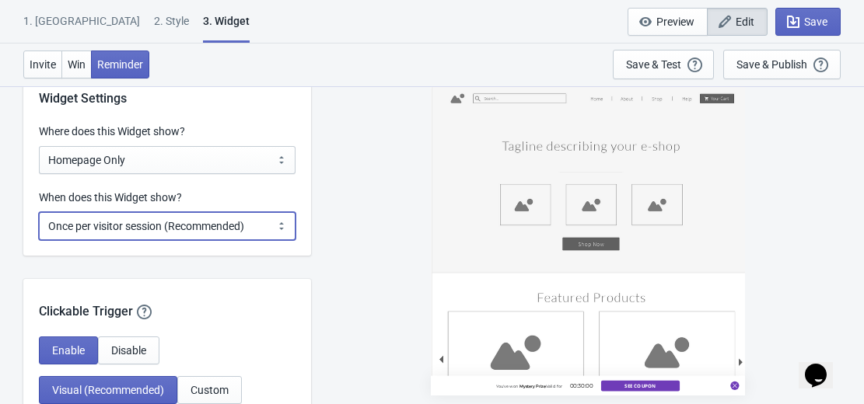
click at [279, 230] on select "Every new visit of page Once every period of time Once per visitor session (Rec…" at bounding box center [167, 226] width 257 height 28
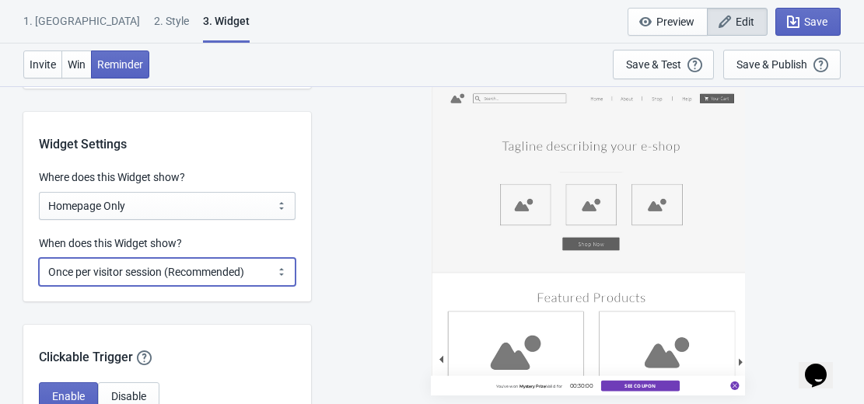
scroll to position [1184, 0]
click at [280, 276] on select "Every new visit of page Once every period of time Once per visitor session (Rec…" at bounding box center [167, 273] width 257 height 28
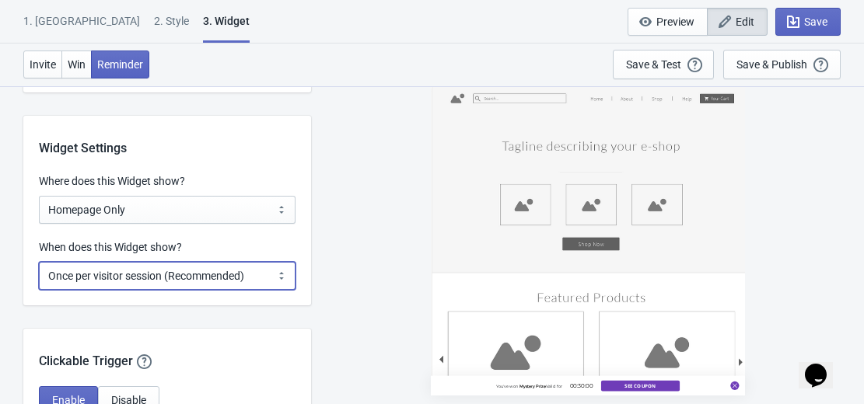
scroll to position [1179, 0]
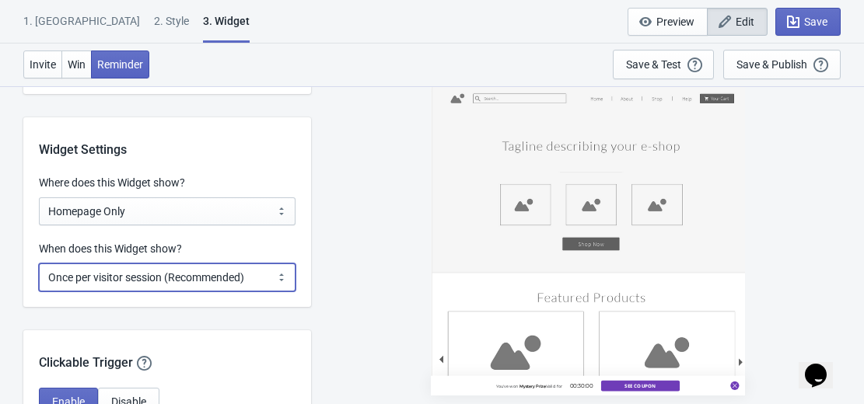
click at [280, 276] on select "Every new visit of page Once every period of time Once per visitor session (Rec…" at bounding box center [167, 278] width 257 height 28
click at [283, 274] on select "Every new visit of page Once every period of time Once per visitor session (Rec…" at bounding box center [167, 278] width 257 height 28
click at [331, 295] on div "You've won Mystery Prize Valid for 00:30:00 See Coupon" at bounding box center [587, 245] width 537 height 318
click at [279, 274] on select "Every new visit of page Once every period of time Once per visitor session (Rec…" at bounding box center [167, 278] width 257 height 28
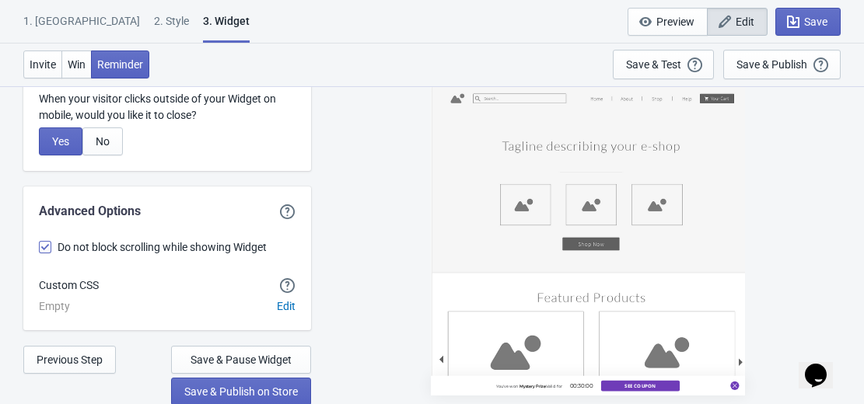
scroll to position [4534, 0]
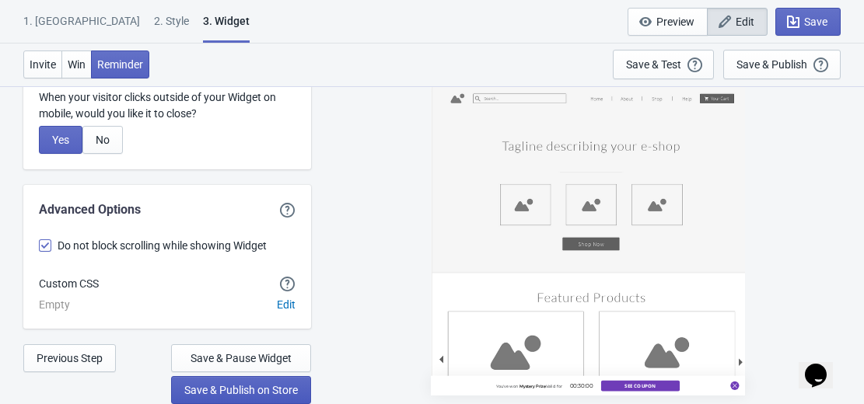
click at [235, 384] on span "Save & Publish on Store" at bounding box center [241, 390] width 114 height 12
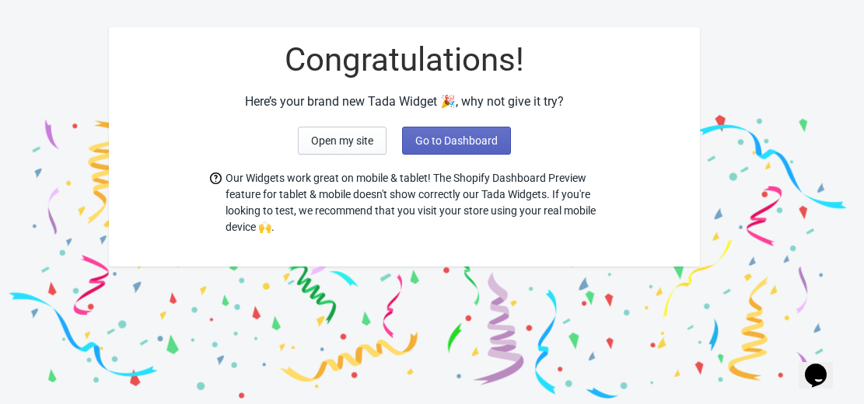
scroll to position [48, 0]
click at [463, 137] on span "Go to Dashboard" at bounding box center [456, 141] width 82 height 12
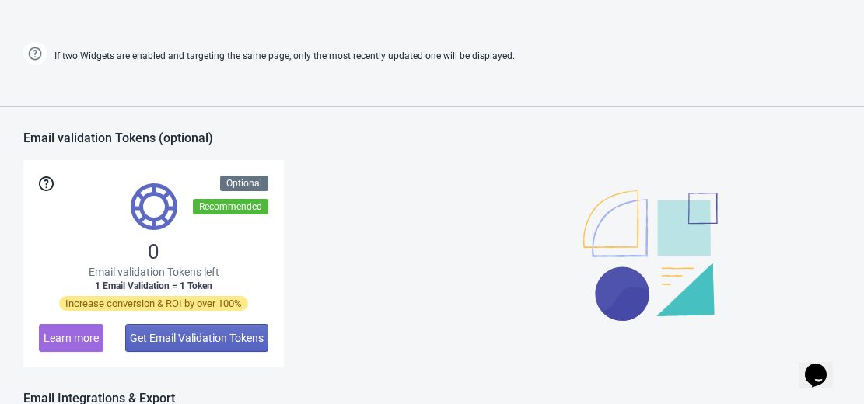
scroll to position [1032, 0]
